Goal: Contribute content: Add original content to the website for others to see

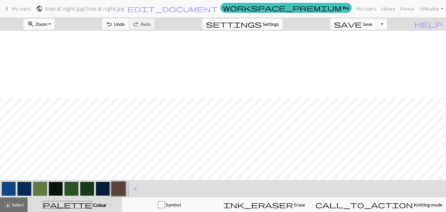
scroll to position [66, 0]
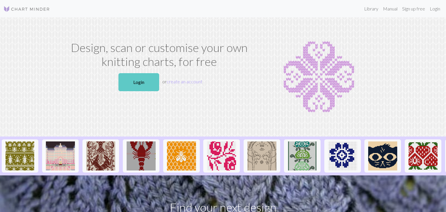
click at [127, 87] on link "Login" at bounding box center [138, 82] width 41 height 18
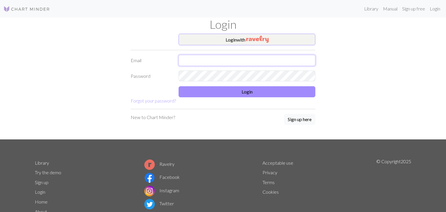
type input "alpcol7403@gmail.com"
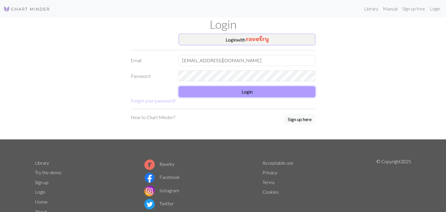
click at [213, 96] on button "Login" at bounding box center [247, 91] width 137 height 11
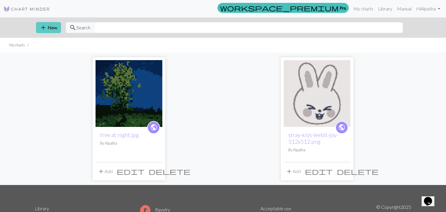
click at [48, 30] on button "add New" at bounding box center [48, 27] width 25 height 11
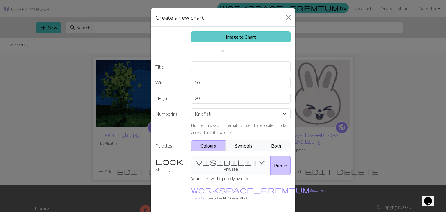
click at [239, 39] on link "Image to Chart" at bounding box center [241, 36] width 100 height 11
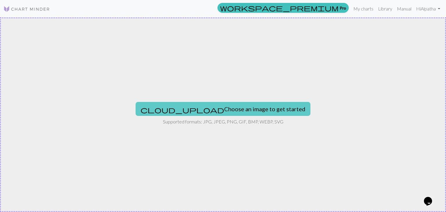
click at [200, 109] on button "cloud_upload Choose an image to get started" at bounding box center [223, 109] width 175 height 14
type input "C:\fakepath\tree at night.jpg"
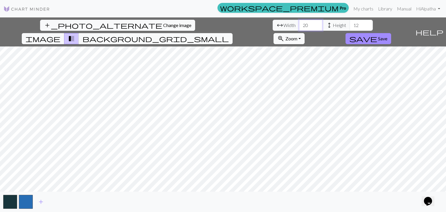
click at [299, 26] on input "20" at bounding box center [310, 25] width 23 height 11
type input "2"
type input "49"
click at [349, 21] on input "12" at bounding box center [360, 25] width 23 height 11
type input "1"
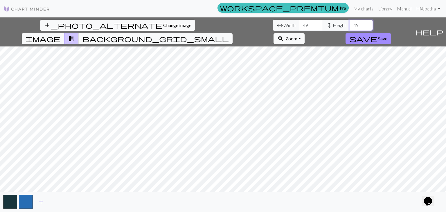
type input "49"
click at [42, 201] on span "add" at bounding box center [40, 202] width 7 height 8
click at [42, 201] on button "button" at bounding box center [42, 202] width 14 height 14
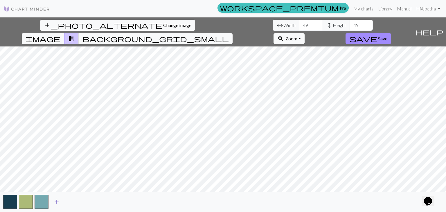
click at [42, 201] on button "button" at bounding box center [42, 202] width 14 height 14
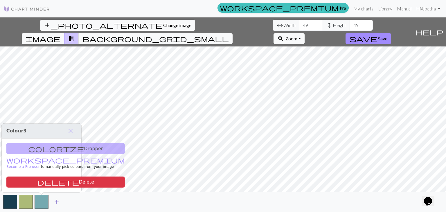
click at [42, 201] on button "button" at bounding box center [42, 202] width 14 height 14
click at [55, 202] on span "add" at bounding box center [56, 202] width 7 height 8
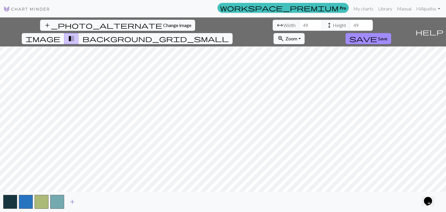
click at [55, 202] on button "button" at bounding box center [57, 202] width 14 height 14
click at [70, 201] on span "add" at bounding box center [72, 202] width 7 height 8
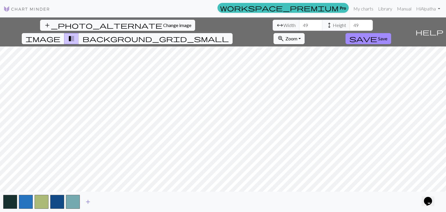
click at [90, 200] on span "add" at bounding box center [87, 202] width 7 height 8
click at [103, 201] on span "add" at bounding box center [103, 202] width 7 height 8
click at [122, 204] on span "add" at bounding box center [119, 202] width 7 height 8
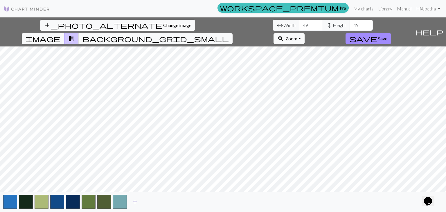
click at [136, 200] on span "add" at bounding box center [134, 202] width 7 height 8
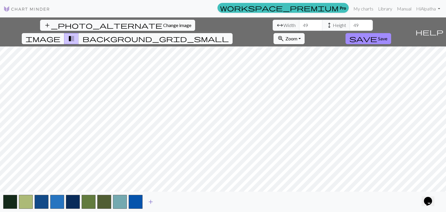
click at [155, 201] on button "add" at bounding box center [150, 201] width 15 height 11
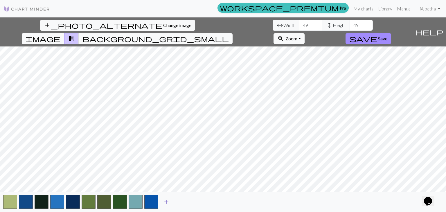
click at [169, 201] on span "add" at bounding box center [166, 202] width 7 height 8
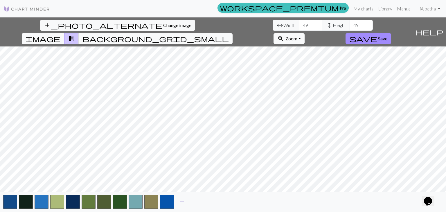
click at [182, 202] on span "add" at bounding box center [182, 202] width 7 height 8
click at [195, 200] on span "add" at bounding box center [197, 202] width 7 height 8
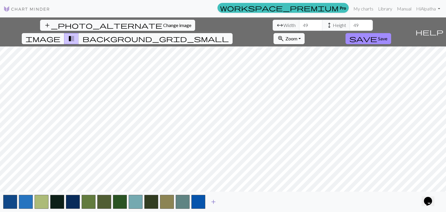
click at [212, 201] on span "add" at bounding box center [213, 202] width 7 height 8
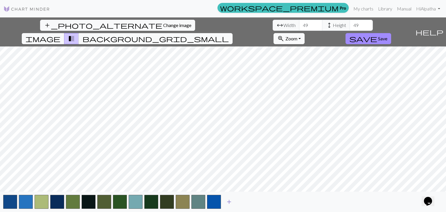
click at [231, 203] on span "add" at bounding box center [229, 202] width 7 height 8
click at [247, 202] on span "add" at bounding box center [244, 202] width 7 height 8
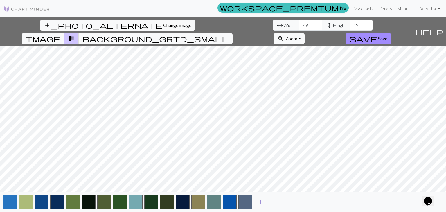
click at [263, 202] on span "add" at bounding box center [260, 202] width 7 height 8
click at [276, 202] on span "add" at bounding box center [276, 202] width 7 height 8
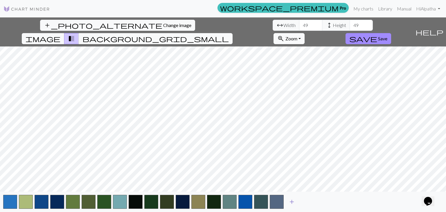
click at [289, 202] on span "add" at bounding box center [291, 202] width 7 height 8
click at [307, 202] on span "add" at bounding box center [307, 202] width 7 height 8
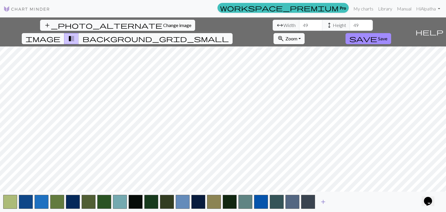
click at [324, 201] on span "add" at bounding box center [323, 202] width 7 height 8
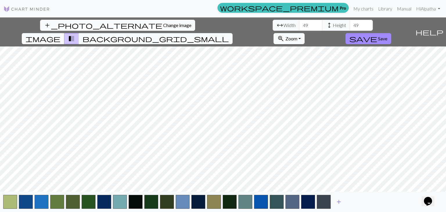
click at [340, 201] on span "add" at bounding box center [338, 202] width 7 height 8
click at [352, 200] on span "add" at bounding box center [354, 202] width 7 height 8
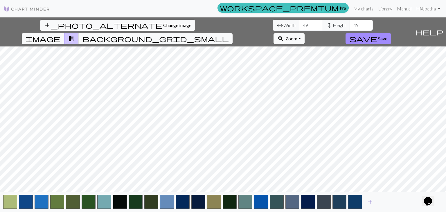
click at [370, 202] on span "add" at bounding box center [370, 202] width 7 height 8
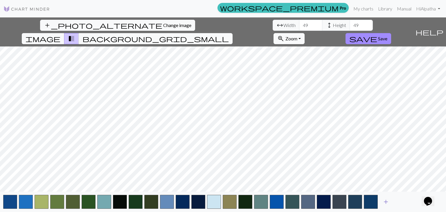
click at [383, 201] on span "add" at bounding box center [385, 202] width 7 height 8
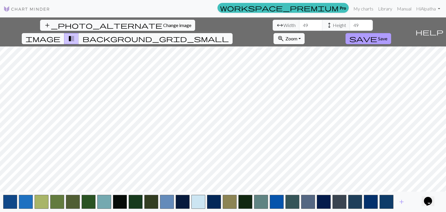
click at [377, 35] on span "save" at bounding box center [363, 39] width 28 height 8
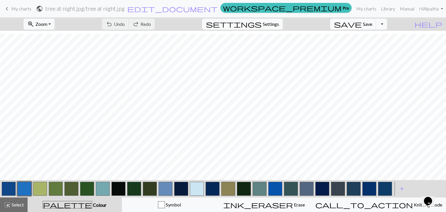
scroll to position [76, 0]
click at [47, 21] on span "Zoom" at bounding box center [41, 24] width 12 height 6
click at [54, 68] on button "50%" at bounding box center [47, 69] width 46 height 9
